Goal: Task Accomplishment & Management: Manage account settings

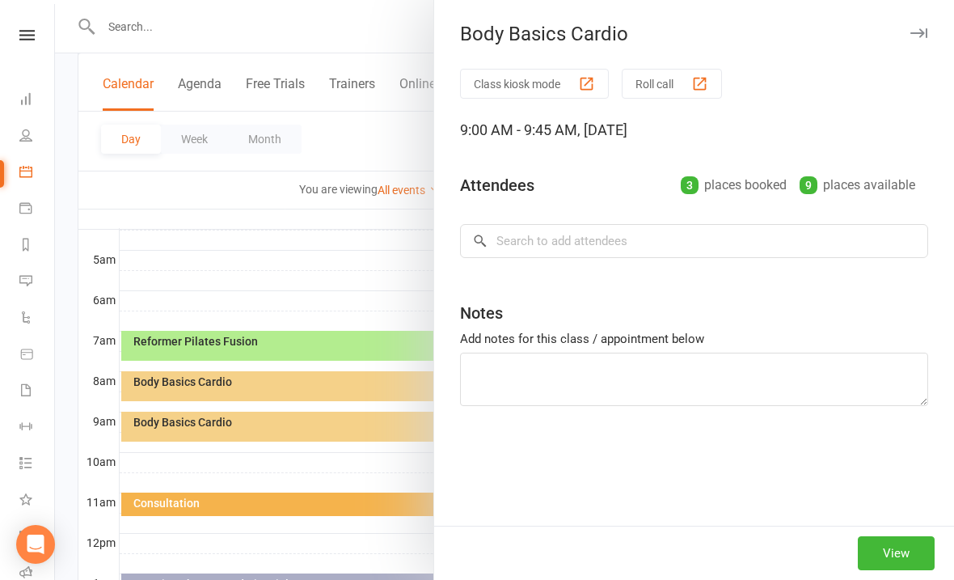
scroll to position [0, 2]
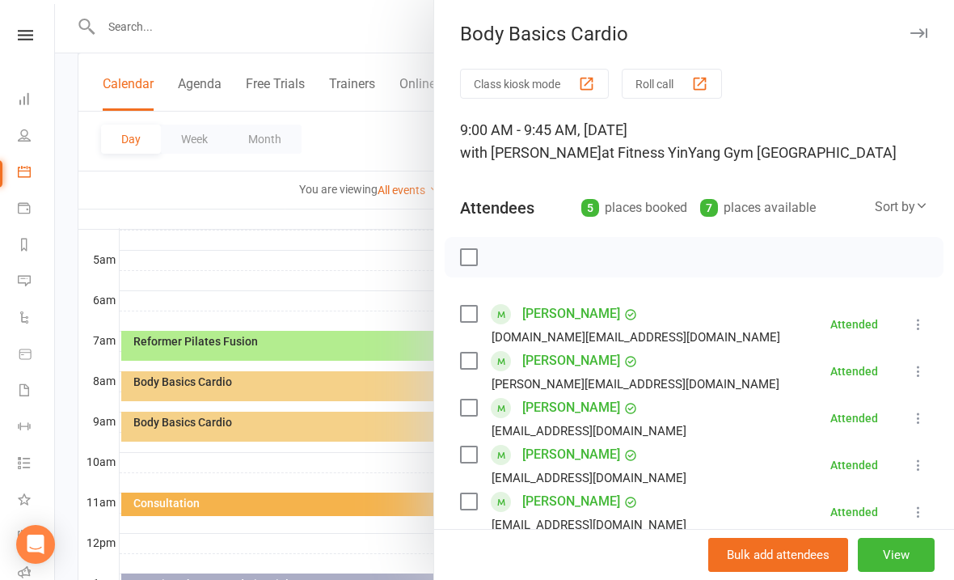
click at [565, 358] on link "[PERSON_NAME]" at bounding box center [571, 361] width 98 height 26
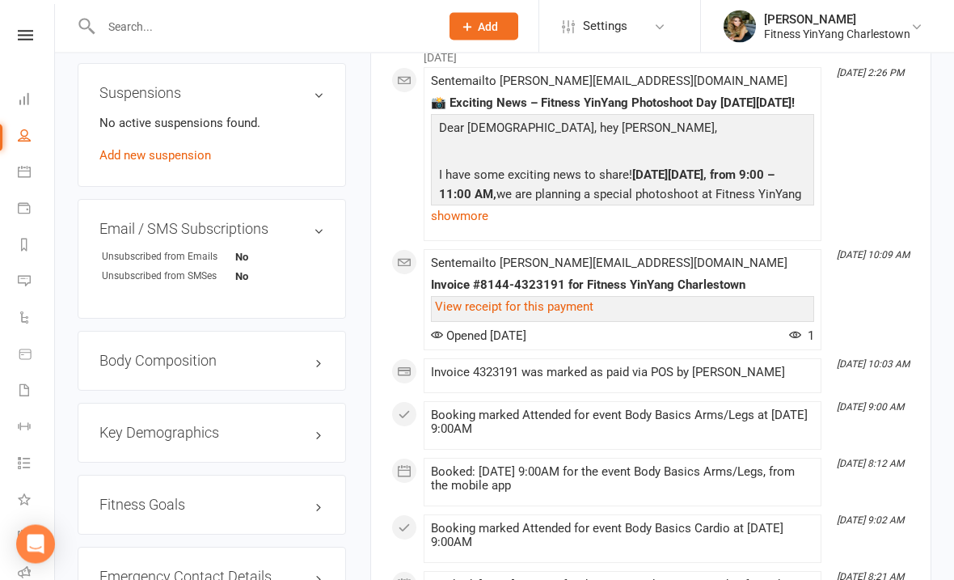
scroll to position [1113, 0]
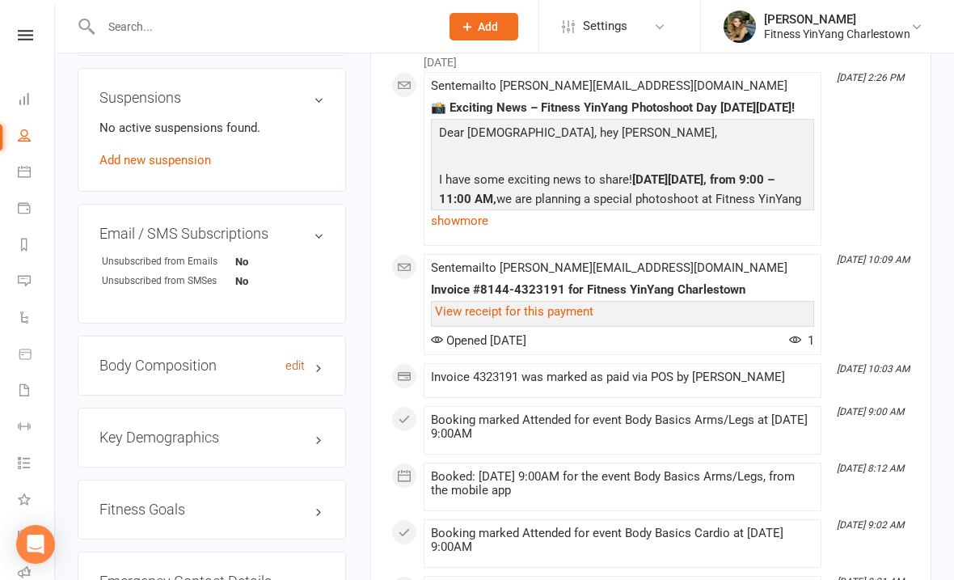
click at [303, 359] on link "edit" at bounding box center [294, 366] width 19 height 14
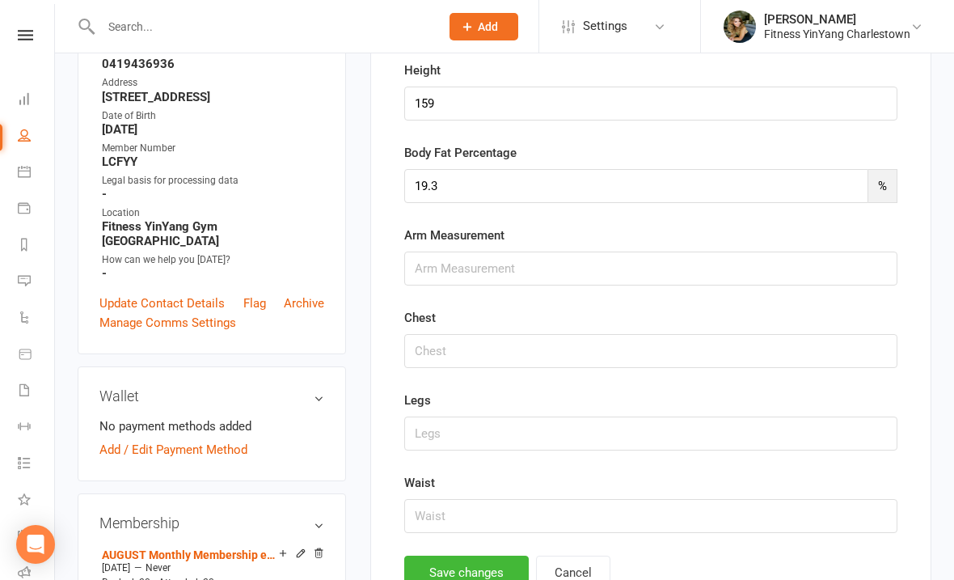
scroll to position [137, 0]
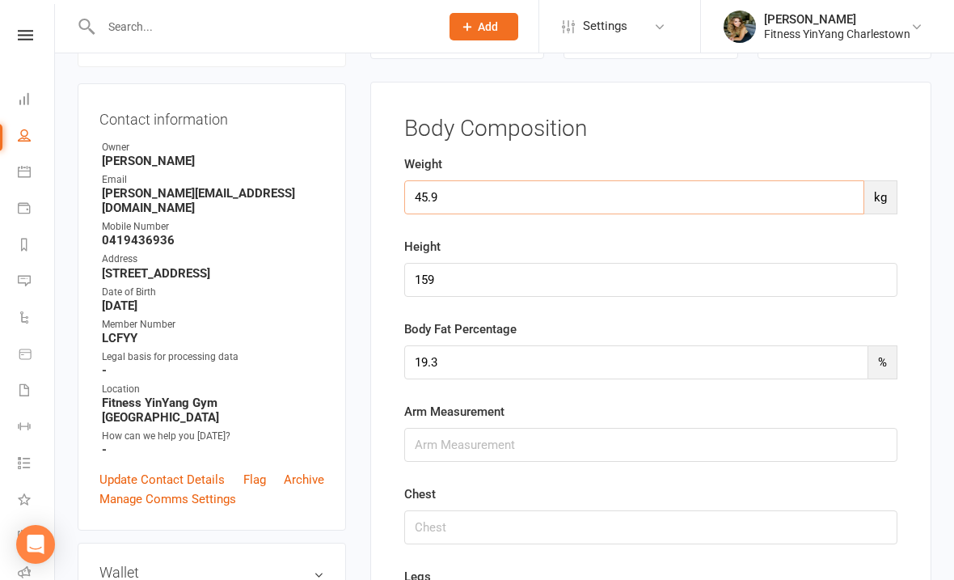
click at [457, 205] on input "45.9" at bounding box center [634, 197] width 460 height 34
type input "45.6"
click at [463, 364] on input "19.3" at bounding box center [636, 362] width 464 height 34
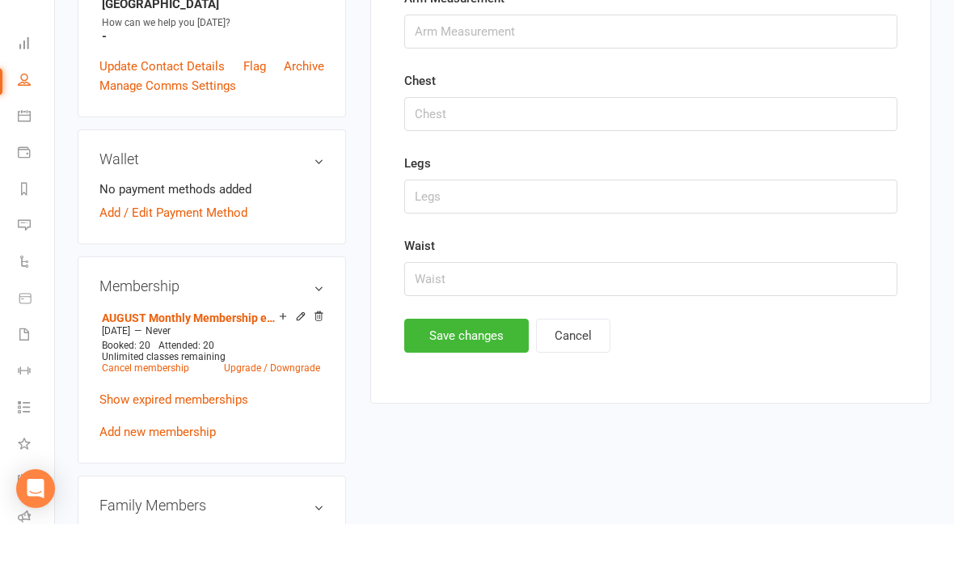
scroll to position [497, 0]
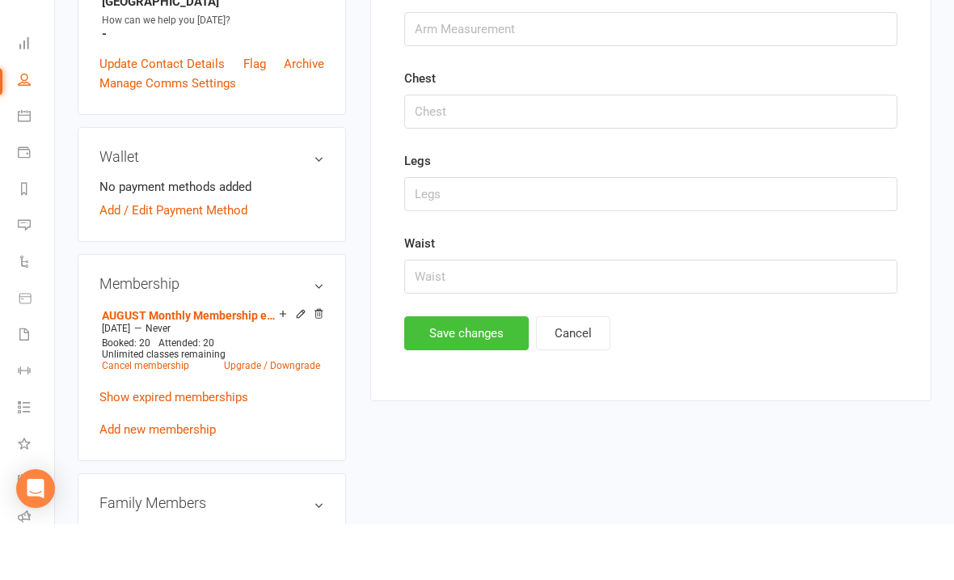
type input "18.4"
click at [466, 372] on button "Save changes" at bounding box center [466, 389] width 124 height 34
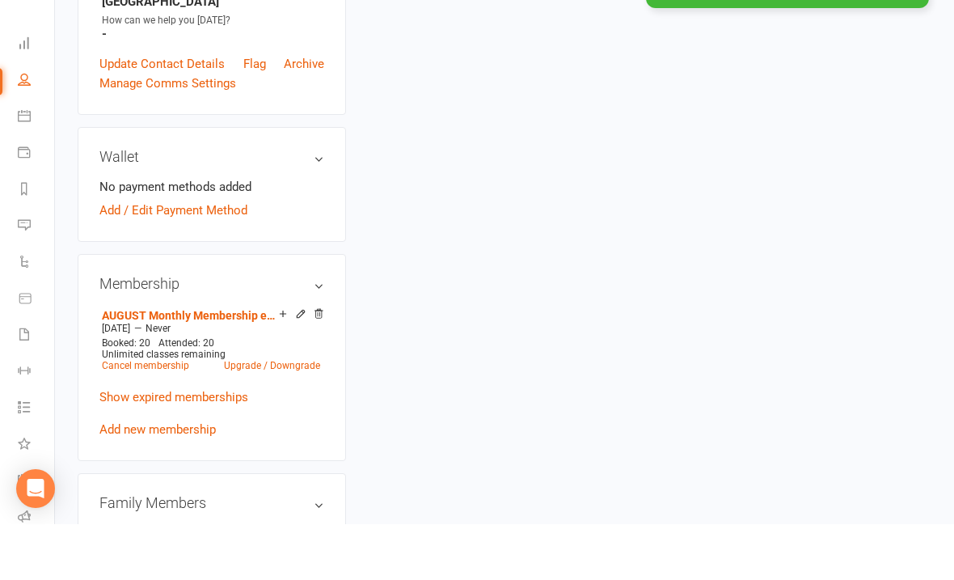
scroll to position [553, 0]
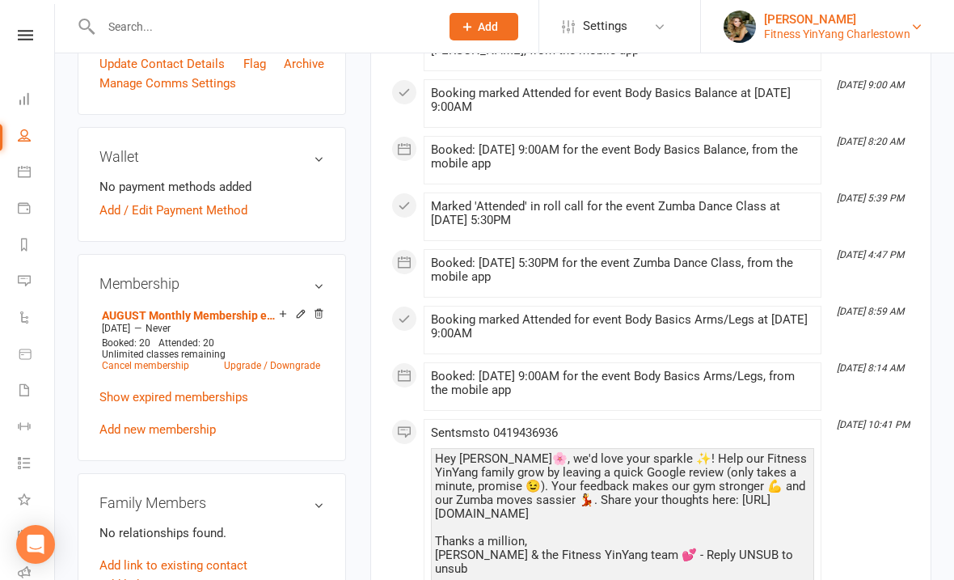
click at [831, 36] on div "Fitness YinYang Charlestown" at bounding box center [837, 34] width 146 height 15
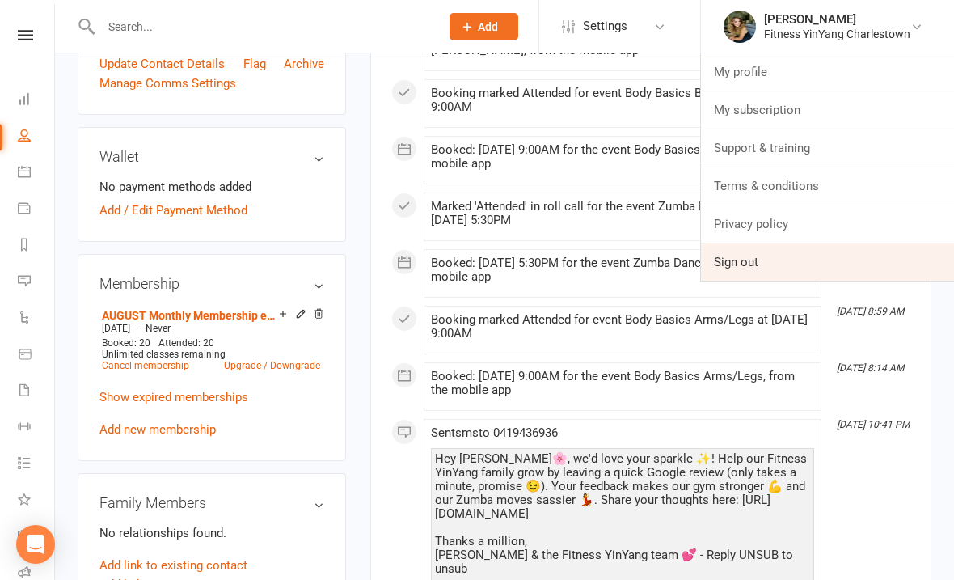
click at [749, 259] on link "Sign out" at bounding box center [827, 261] width 253 height 37
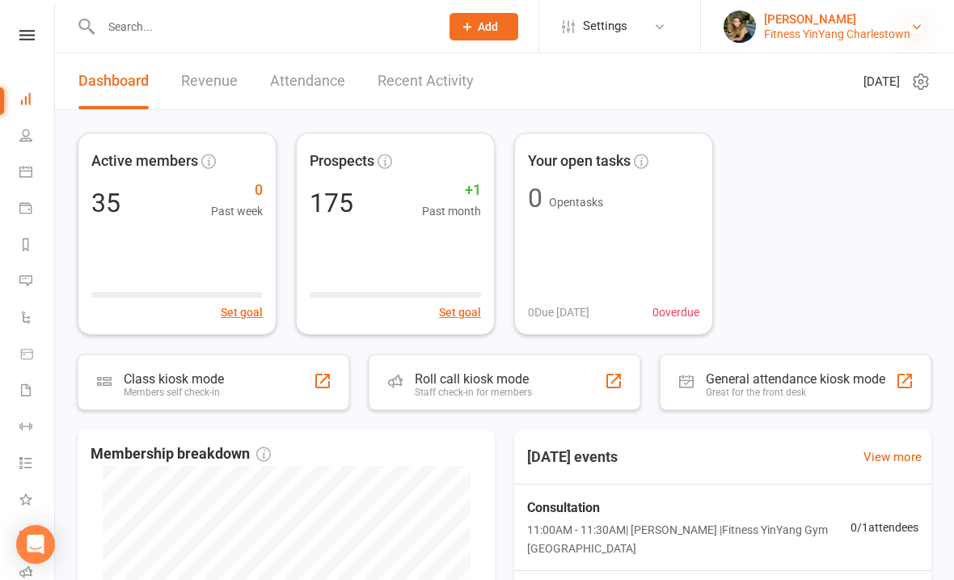
click at [915, 24] on icon at bounding box center [916, 26] width 13 height 13
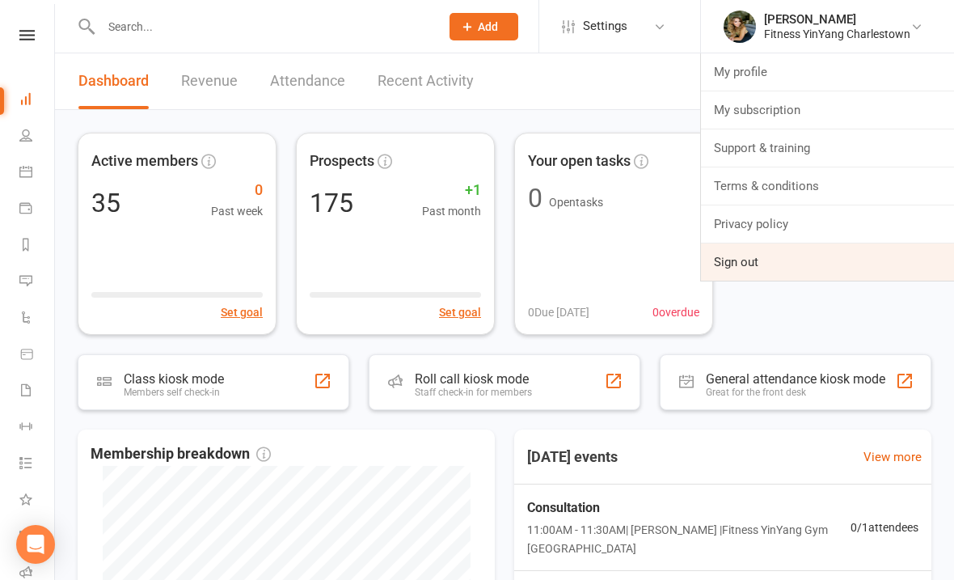
click at [748, 254] on link "Sign out" at bounding box center [827, 261] width 253 height 37
